Goal: Task Accomplishment & Management: Use online tool/utility

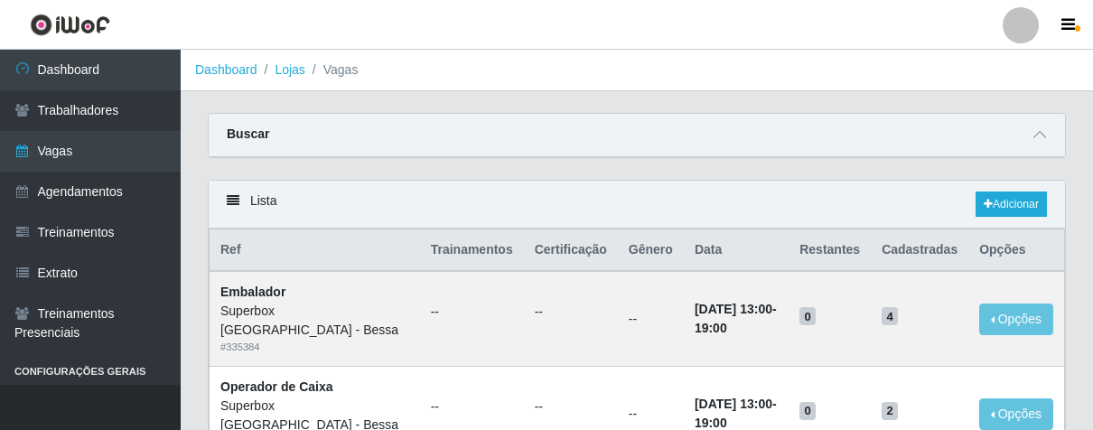
scroll to position [301, 0]
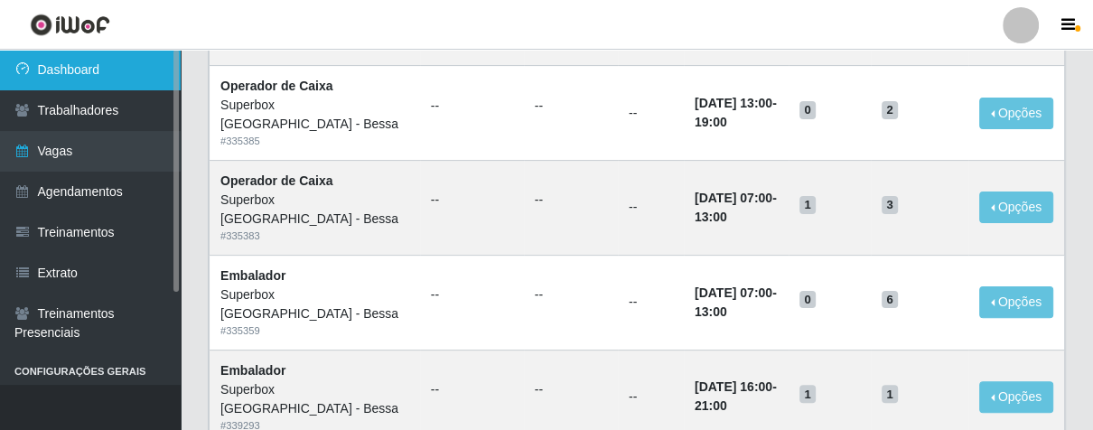
click at [70, 63] on link "Dashboard" at bounding box center [90, 70] width 181 height 41
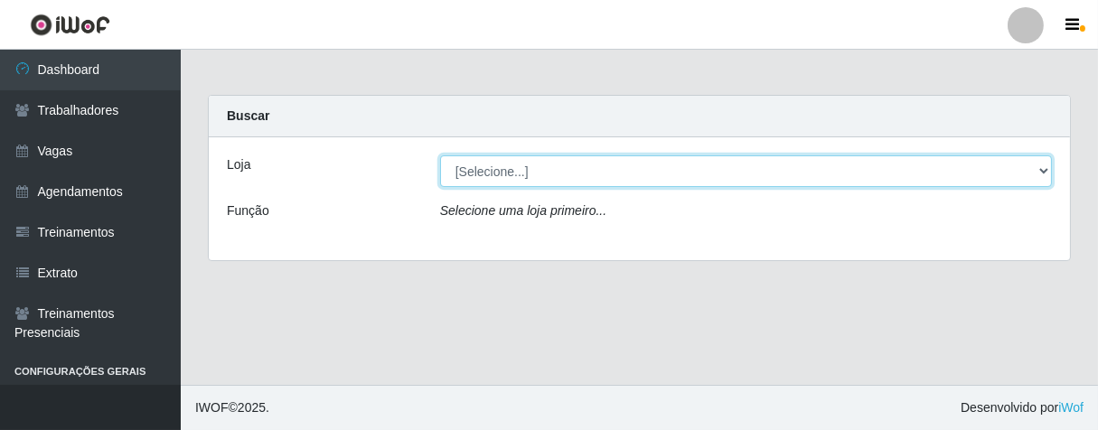
click at [584, 172] on select "[Selecione...] Superbox [GEOGRAPHIC_DATA] - Bessa" at bounding box center [746, 171] width 612 height 32
select select "206"
click at [440, 155] on select "[Selecione...] Superbox [GEOGRAPHIC_DATA] - Bessa" at bounding box center [746, 171] width 612 height 32
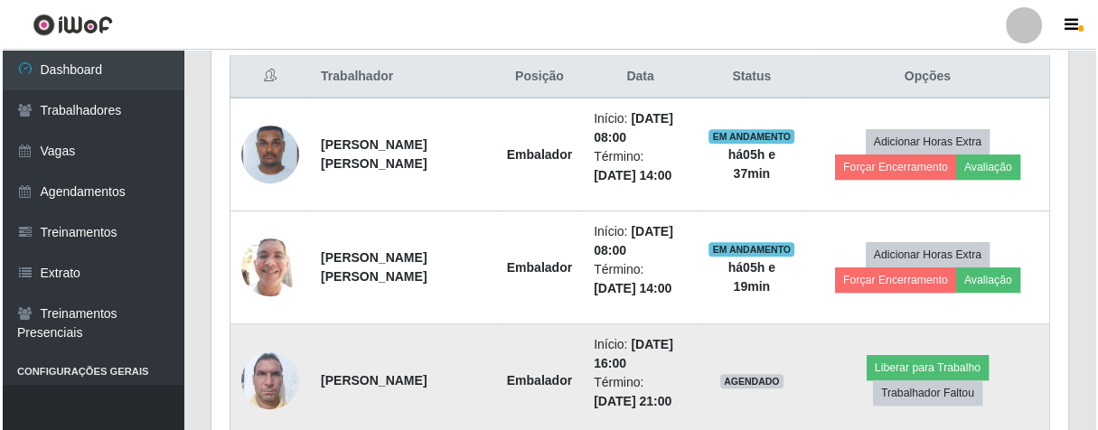
scroll to position [374, 856]
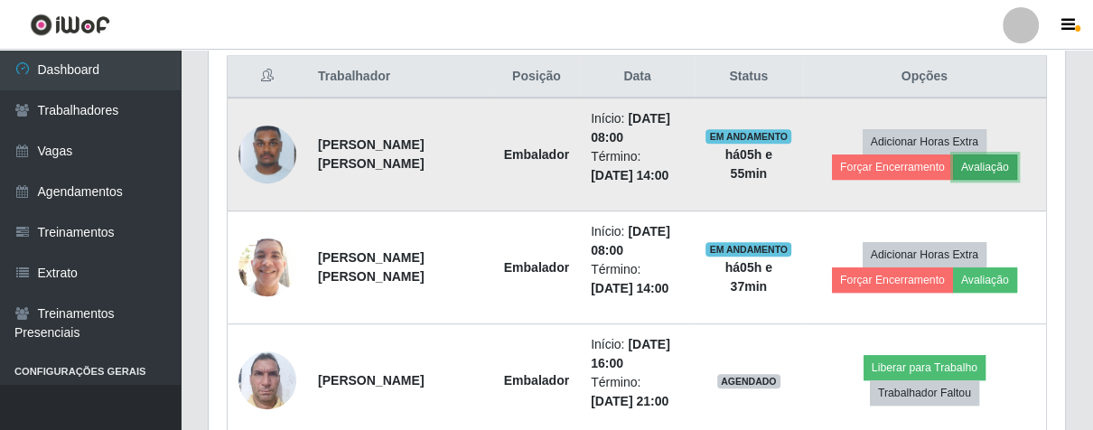
click at [978, 166] on button "Avaliação" at bounding box center [985, 167] width 64 height 25
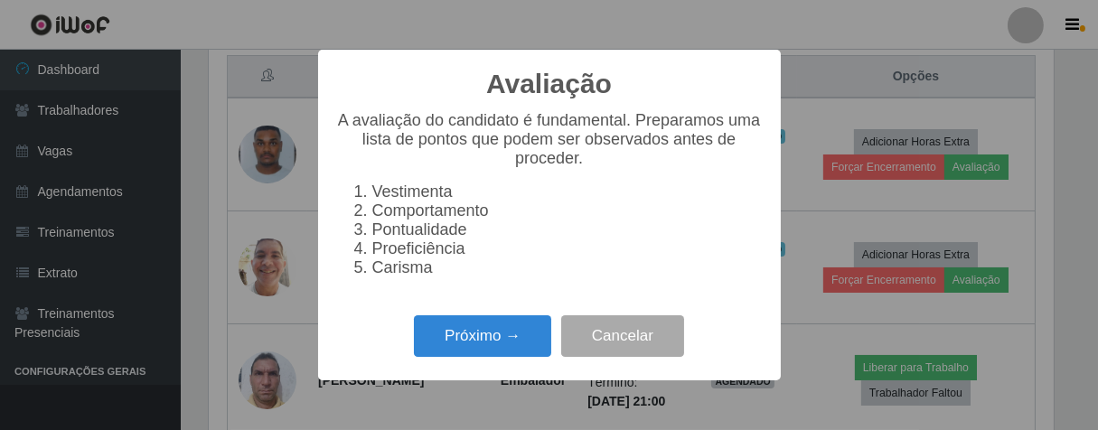
scroll to position [374, 846]
click at [519, 351] on button "Próximo →" at bounding box center [482, 336] width 137 height 42
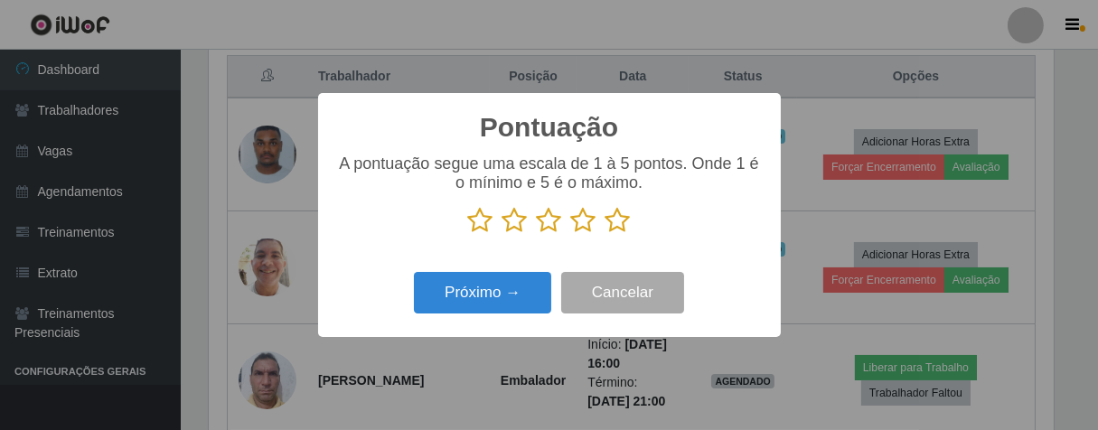
click at [613, 212] on icon at bounding box center [617, 220] width 25 height 27
click at [605, 234] on input "radio" at bounding box center [605, 234] width 0 height 0
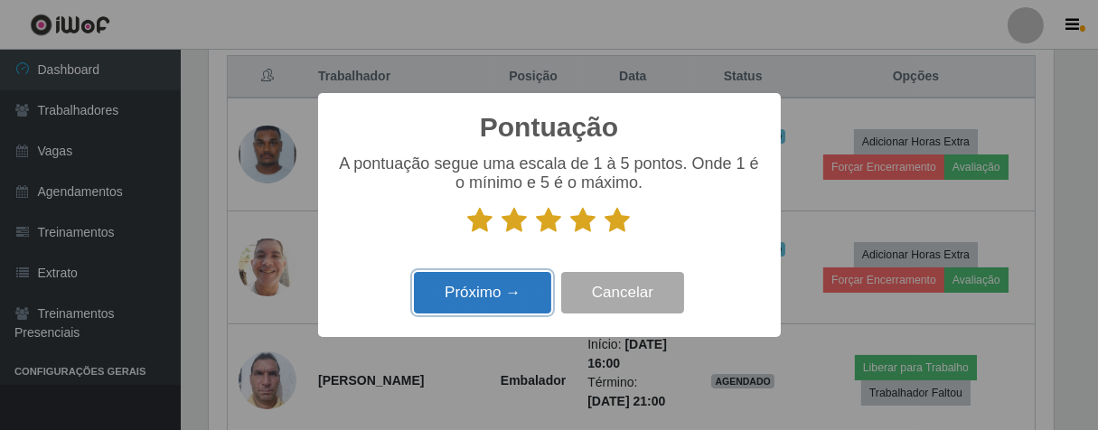
click at [504, 286] on button "Próximo →" at bounding box center [482, 293] width 137 height 42
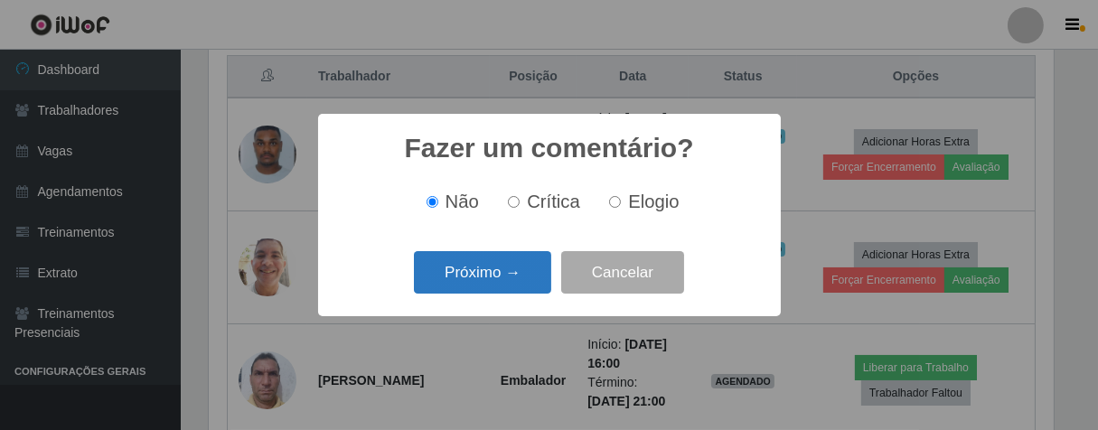
click at [513, 287] on button "Próximo →" at bounding box center [482, 272] width 137 height 42
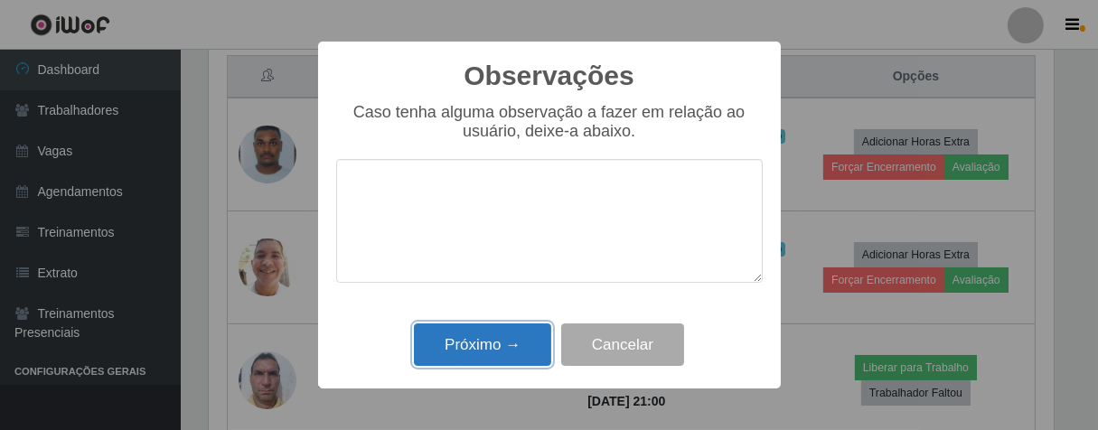
click at [524, 349] on button "Próximo →" at bounding box center [482, 344] width 137 height 42
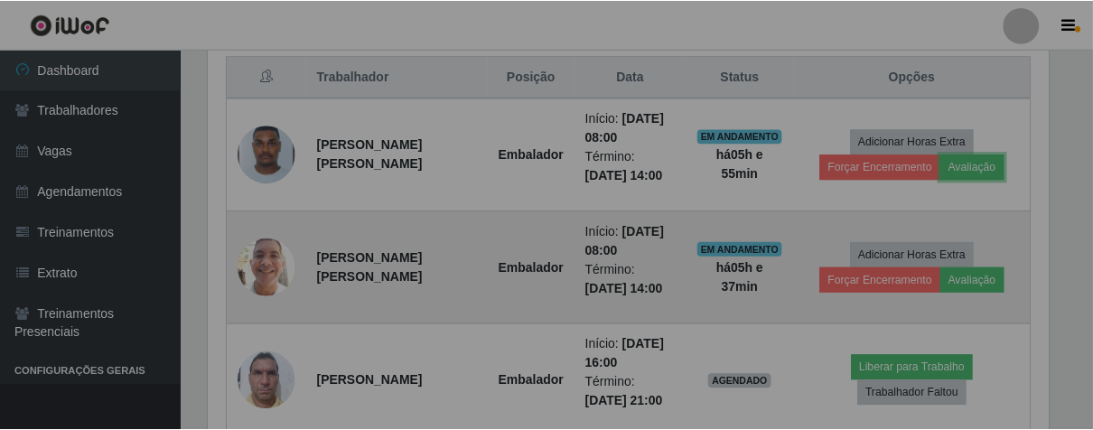
scroll to position [374, 856]
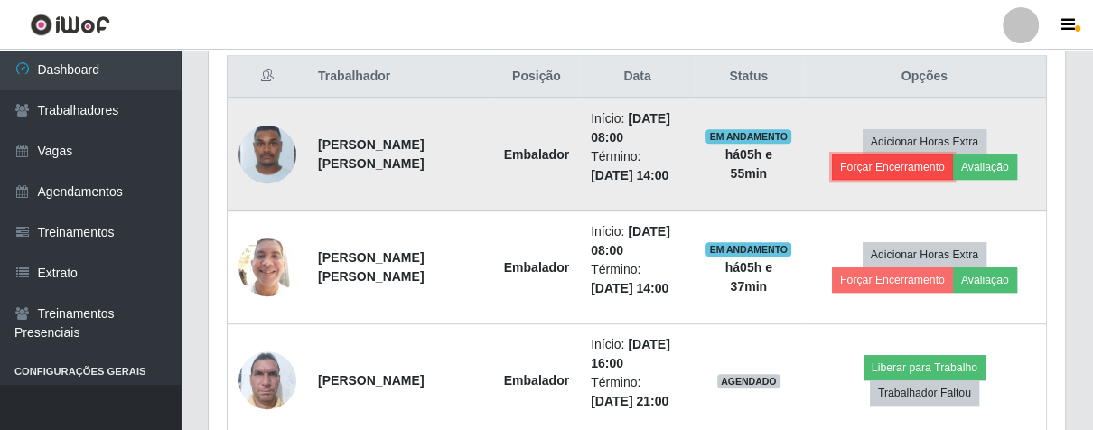
click at [866, 163] on button "Forçar Encerramento" at bounding box center [892, 167] width 121 height 25
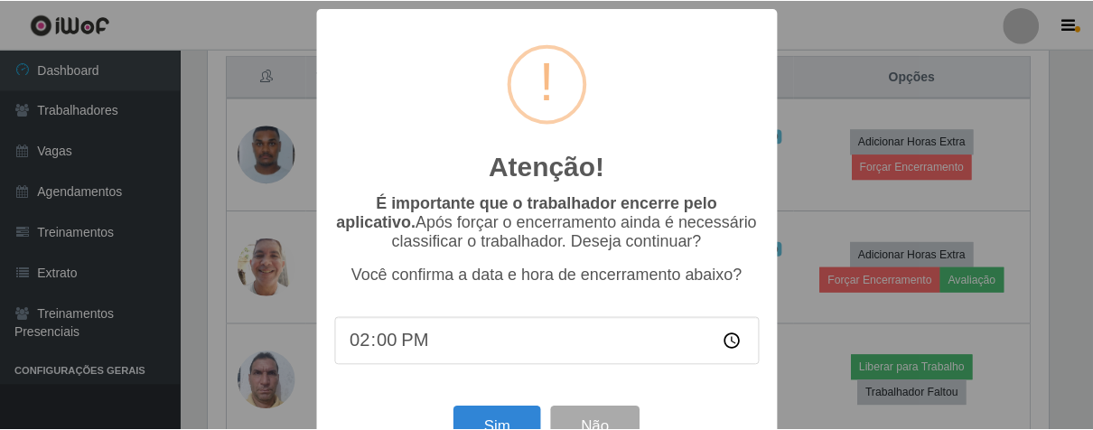
scroll to position [62, 0]
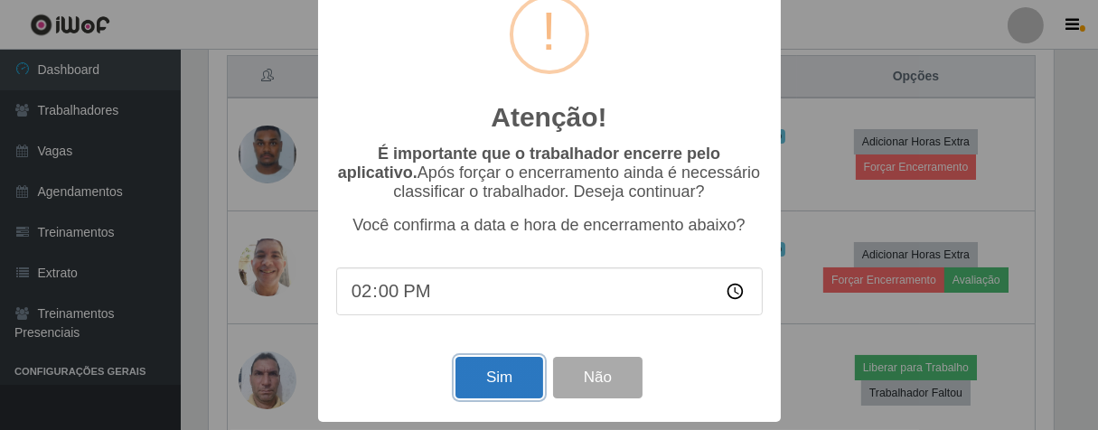
drag, startPoint x: 492, startPoint y: 387, endPoint x: 494, endPoint y: 331, distance: 56.1
click at [492, 387] on button "Sim" at bounding box center [499, 378] width 88 height 42
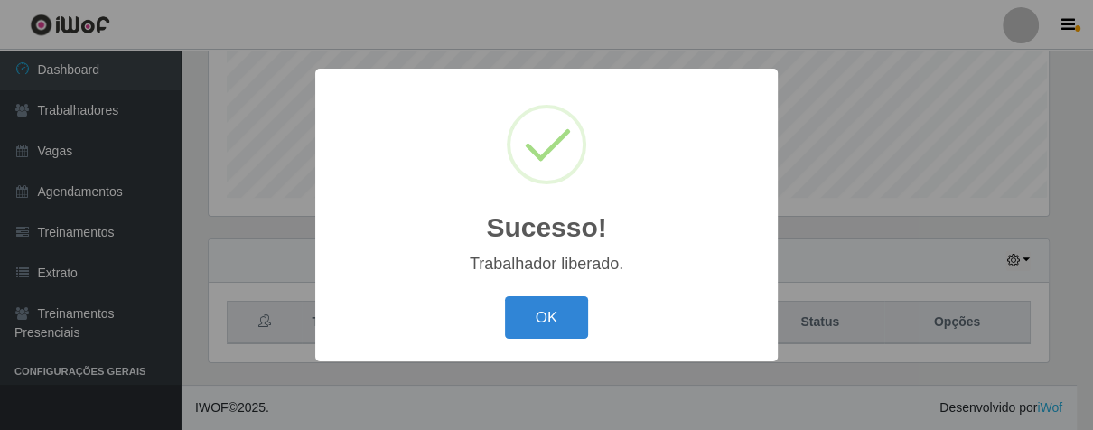
scroll to position [903142, 902672]
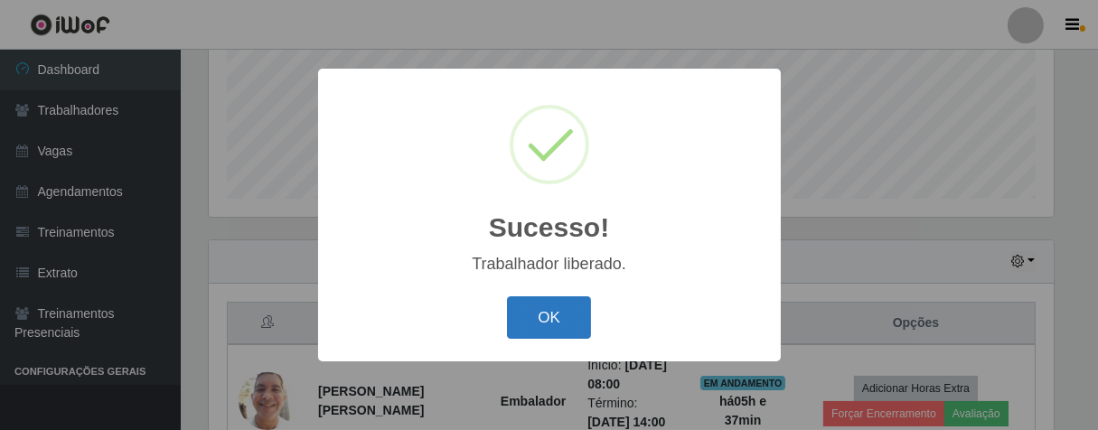
click at [555, 315] on button "OK" at bounding box center [549, 317] width 84 height 42
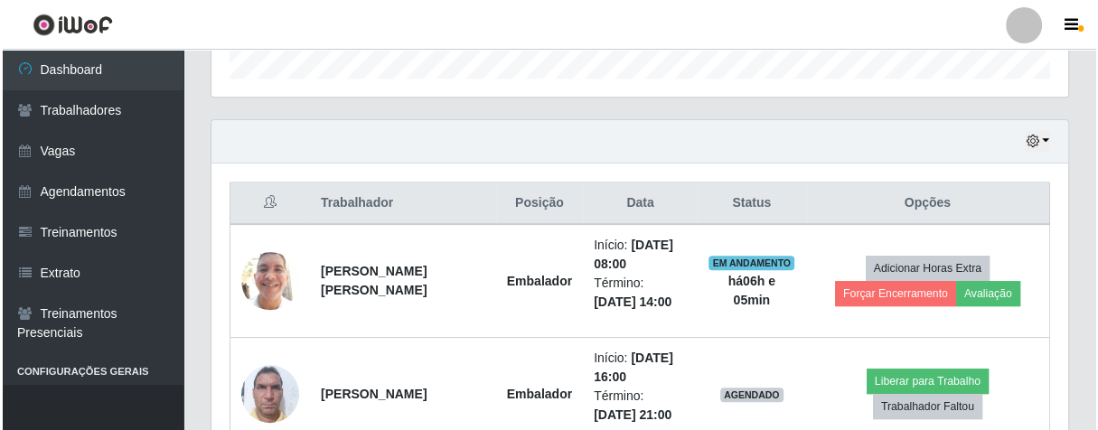
scroll to position [668, 0]
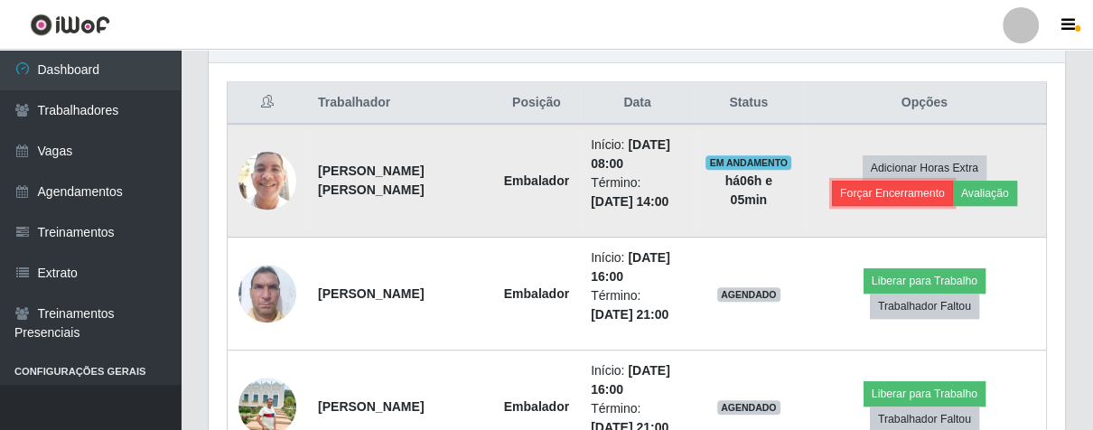
click at [906, 195] on button "Forçar Encerramento" at bounding box center [892, 193] width 121 height 25
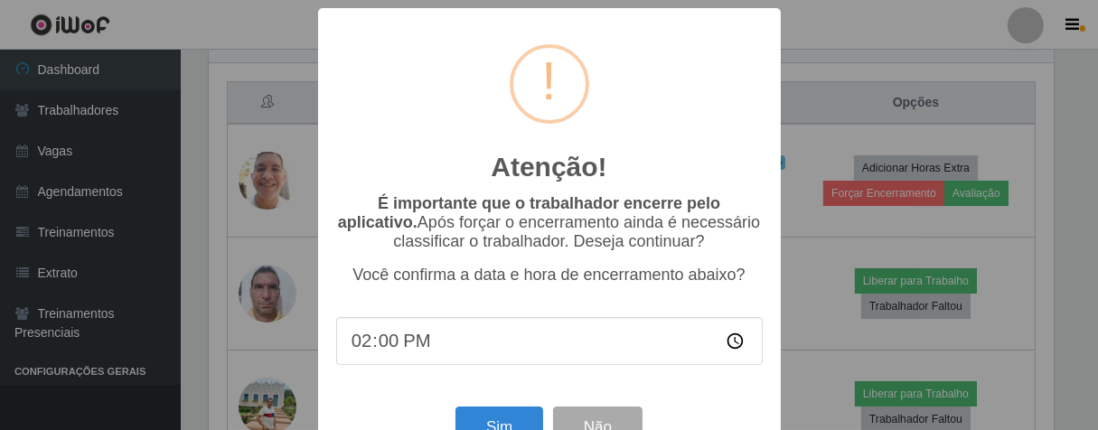
scroll to position [374, 846]
click at [471, 426] on button "Sim" at bounding box center [499, 428] width 88 height 42
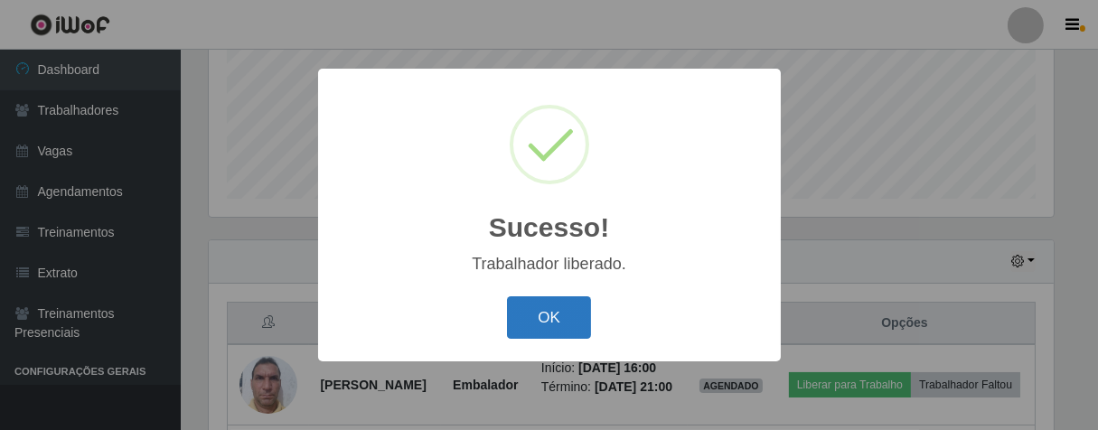
click at [562, 325] on button "OK" at bounding box center [549, 317] width 84 height 42
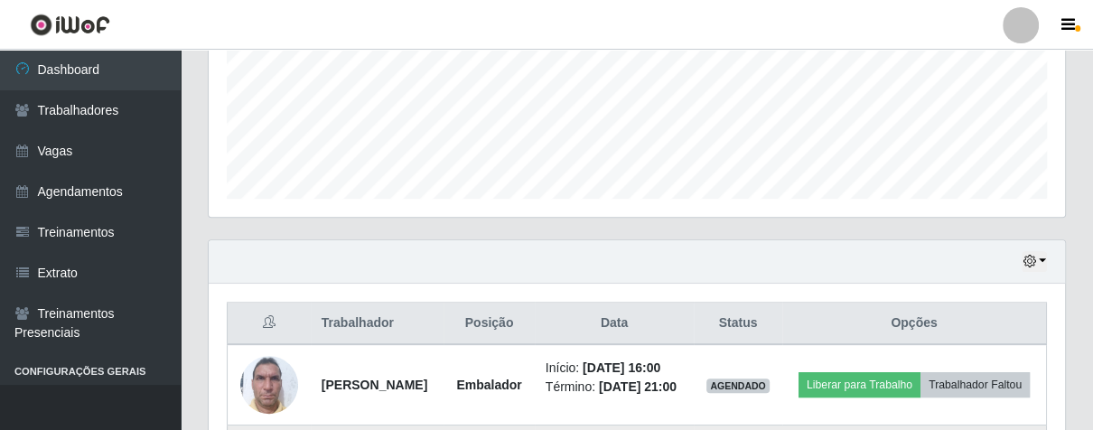
scroll to position [634, 0]
